Goal: Transaction & Acquisition: Download file/media

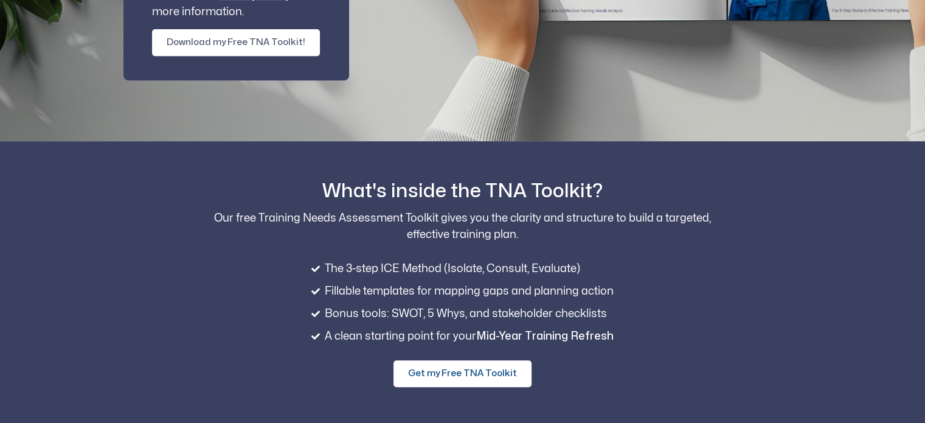
scroll to position [386, 0]
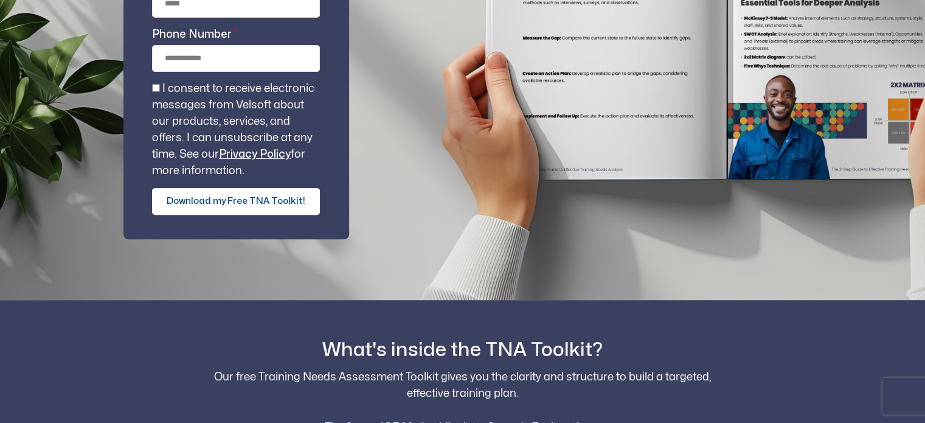
click at [257, 199] on span "Download my Free TNA Toolkit!" at bounding box center [236, 201] width 139 height 15
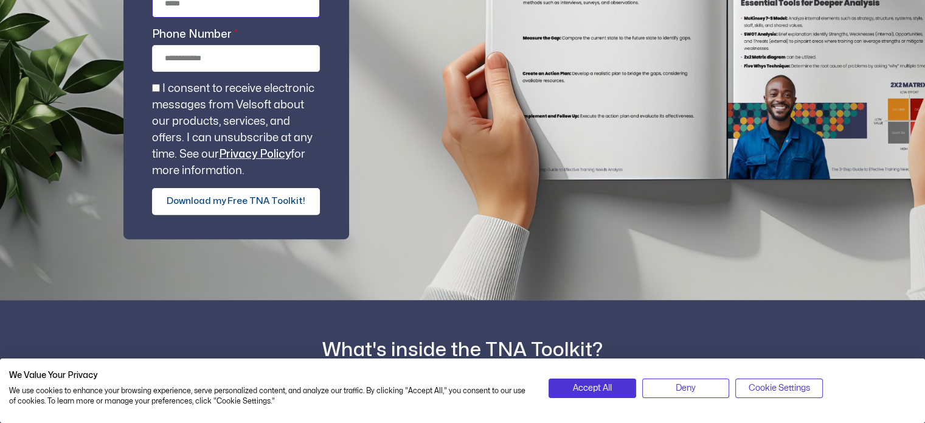
scroll to position [383, 0]
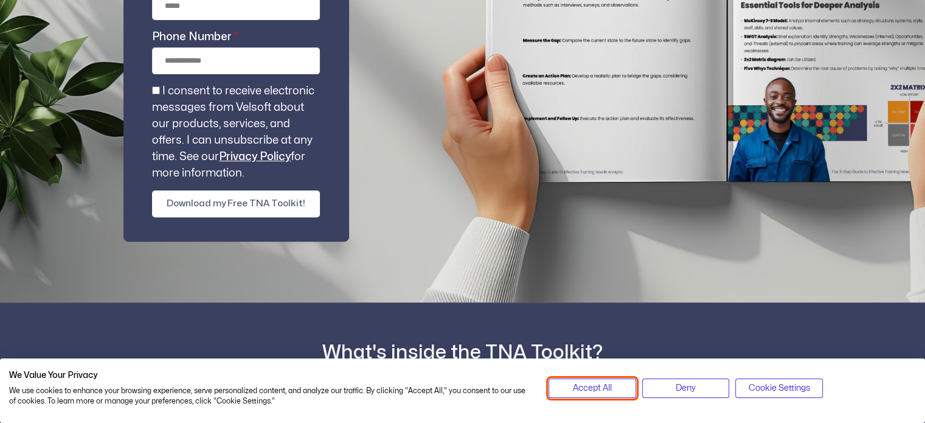
click at [593, 388] on span "Accept All" at bounding box center [592, 387] width 39 height 13
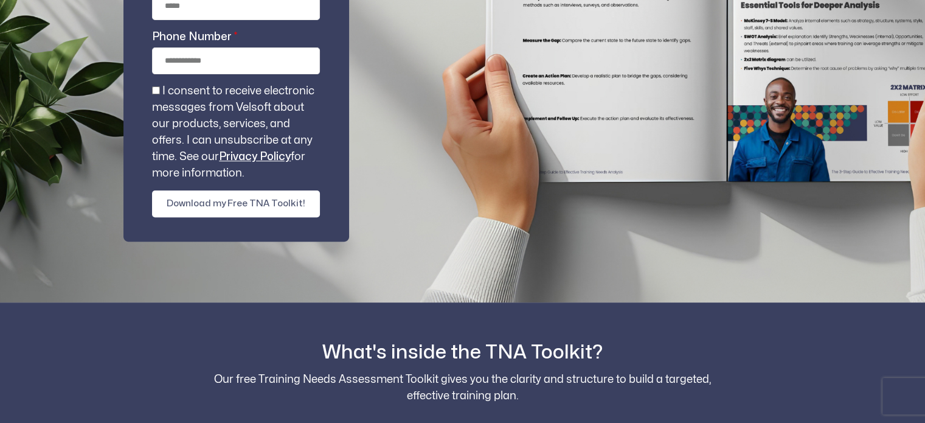
scroll to position [0, 0]
click at [156, 83] on span "I consent to receive electronic messages from Velsoft about our products, servi…" at bounding box center [236, 132] width 168 height 99
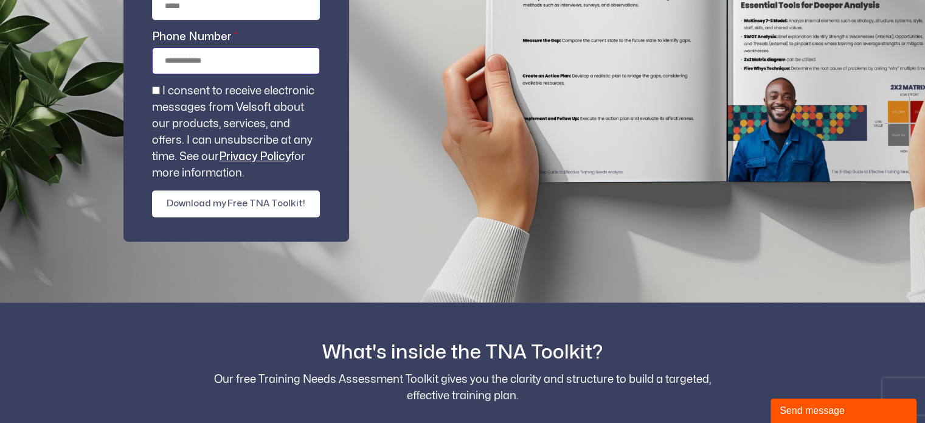
click at [192, 56] on input "Phone Number" at bounding box center [236, 60] width 168 height 27
type input "**********"
click at [172, 8] on input "Email" at bounding box center [236, 6] width 168 height 27
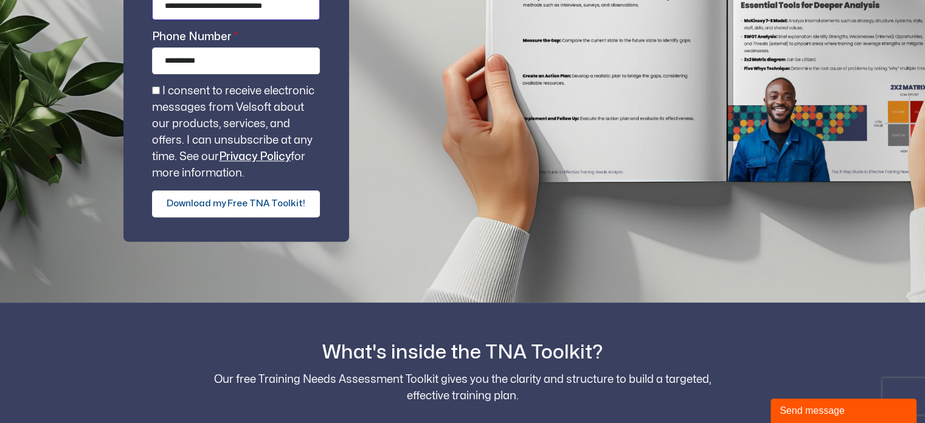
type input "**********"
click at [246, 204] on span "Download my Free TNA Toolkit!" at bounding box center [236, 203] width 139 height 15
